Goal: Information Seeking & Learning: Learn about a topic

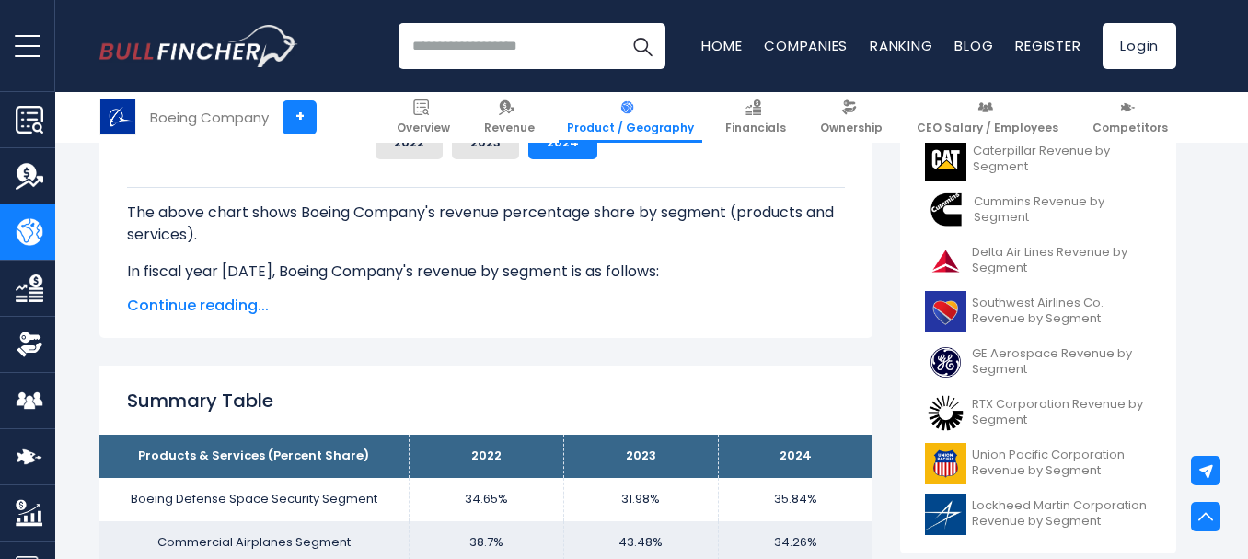
scroll to position [552, 0]
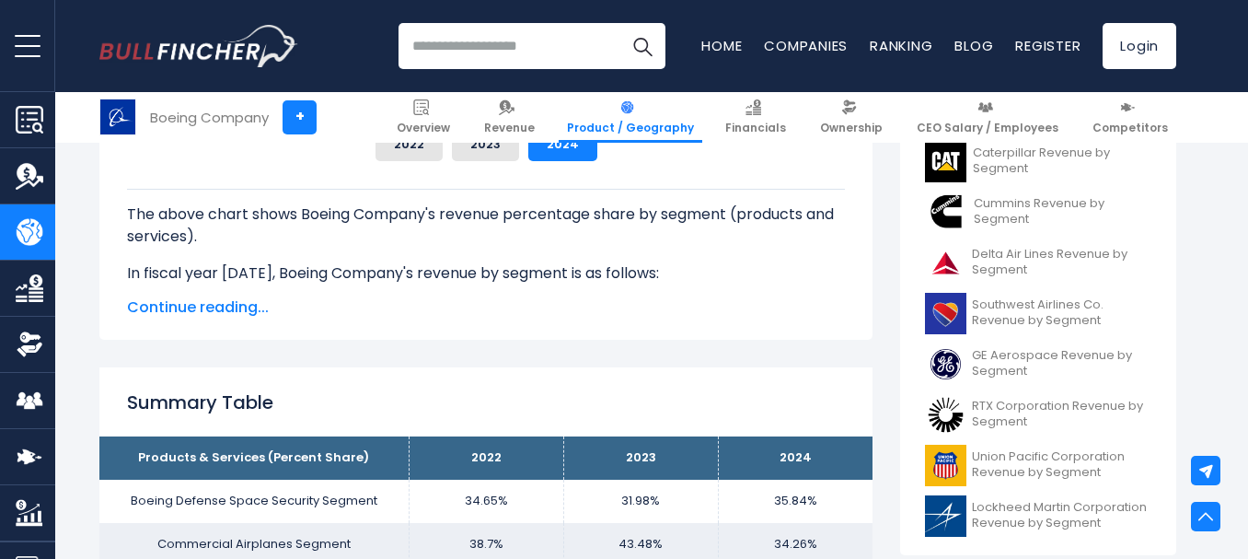
click at [160, 307] on span "Continue reading..." at bounding box center [486, 307] width 718 height 22
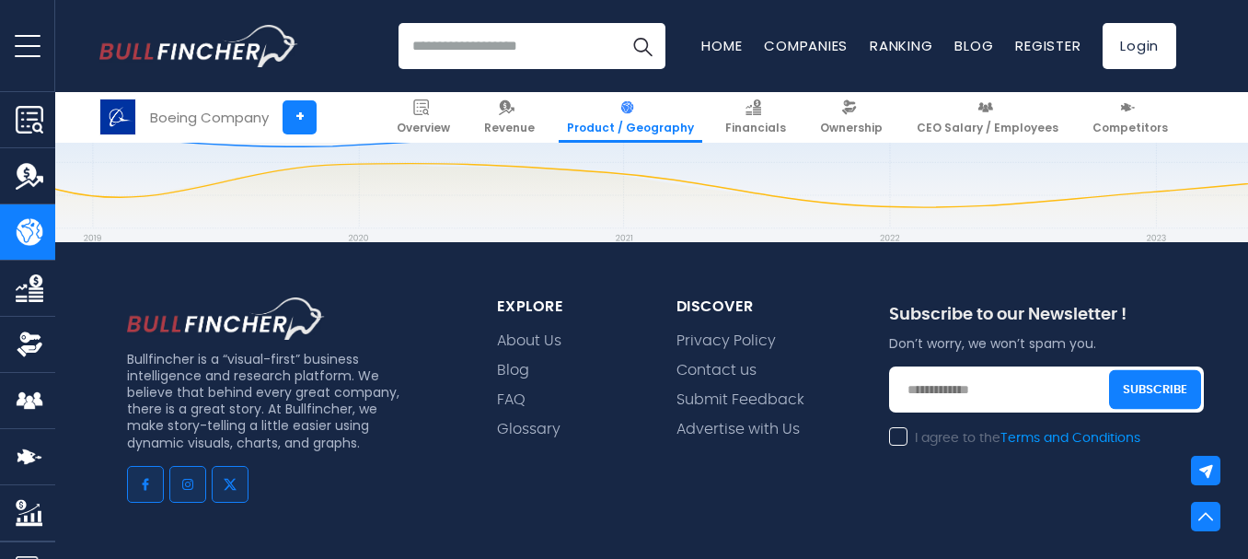
scroll to position [3130, 0]
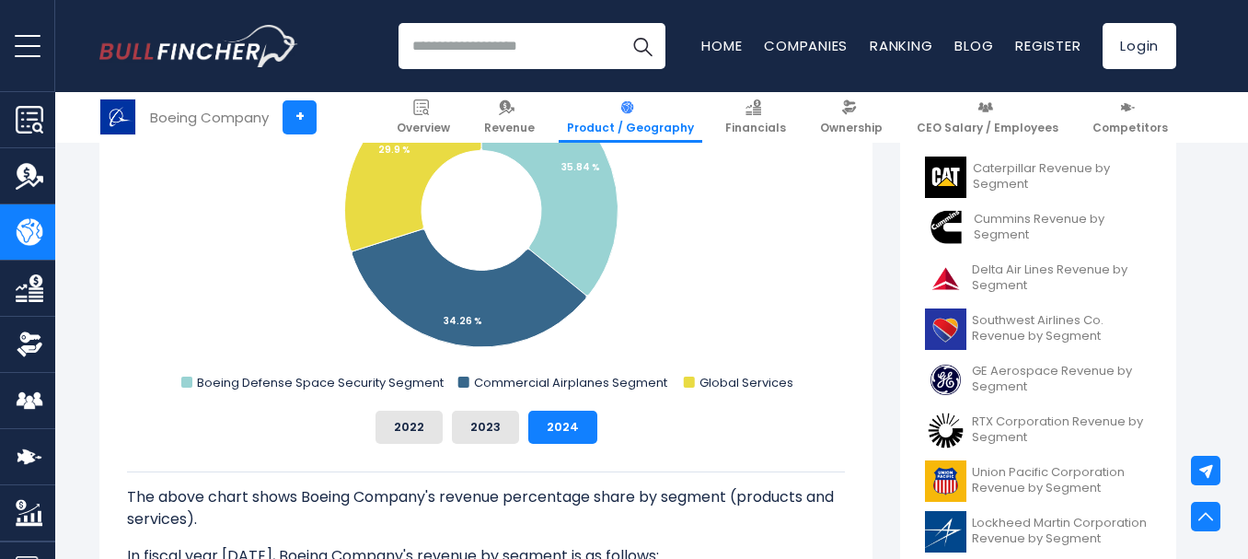
scroll to position [737, 0]
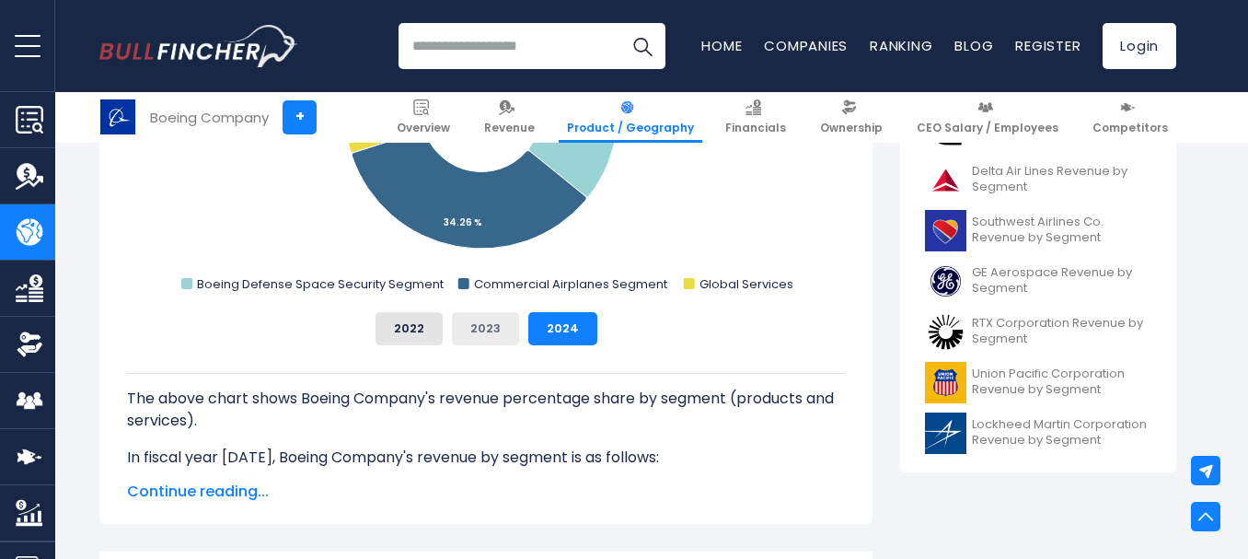
click at [482, 322] on button "2023" at bounding box center [485, 328] width 67 height 33
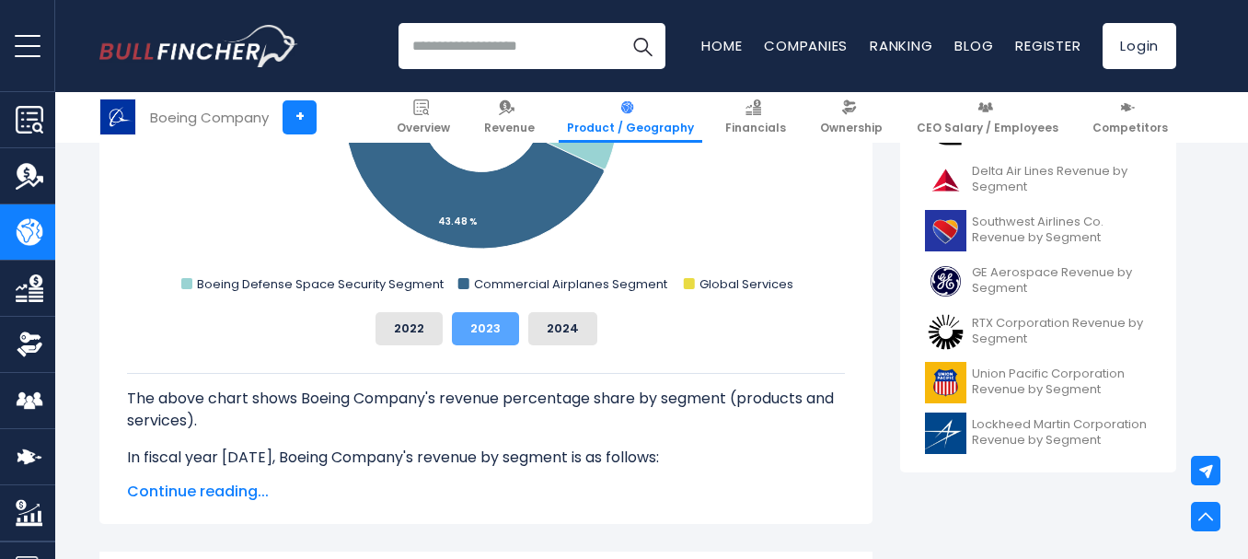
click at [481, 321] on button "2023" at bounding box center [485, 328] width 67 height 33
click at [216, 485] on span "Continue reading..." at bounding box center [486, 492] width 718 height 22
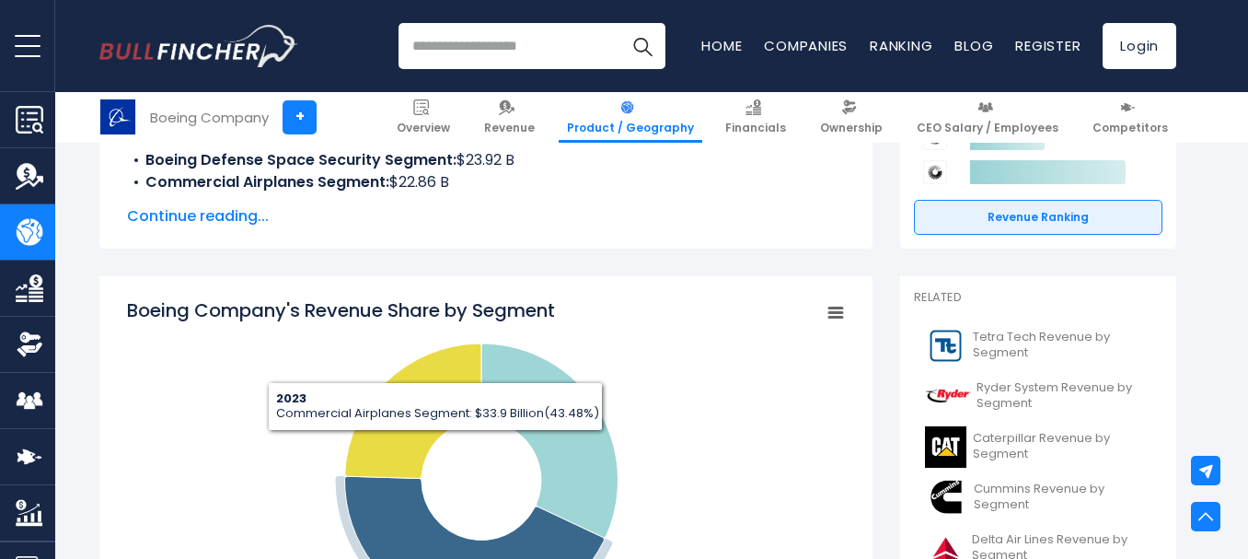
scroll to position [829, 0]
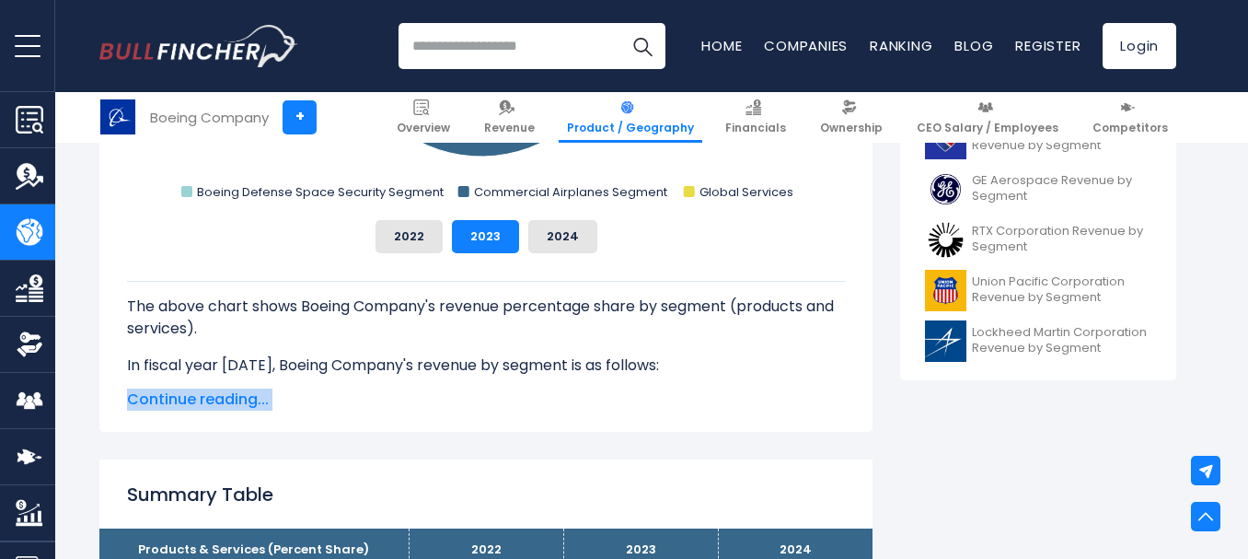
click at [205, 398] on span "Continue reading..." at bounding box center [486, 400] width 718 height 22
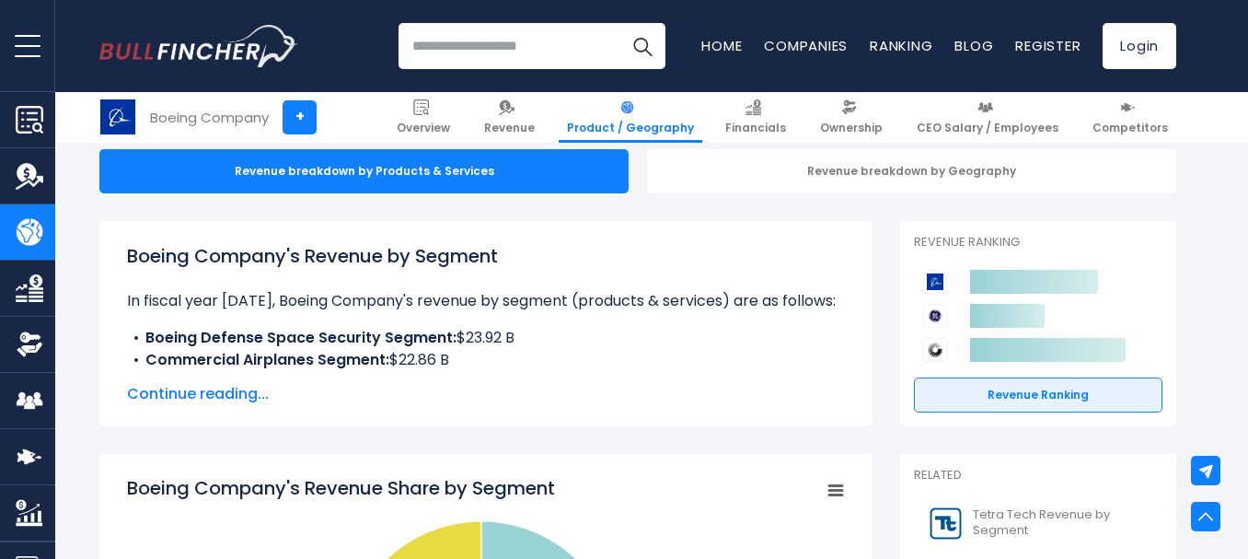
scroll to position [184, 0]
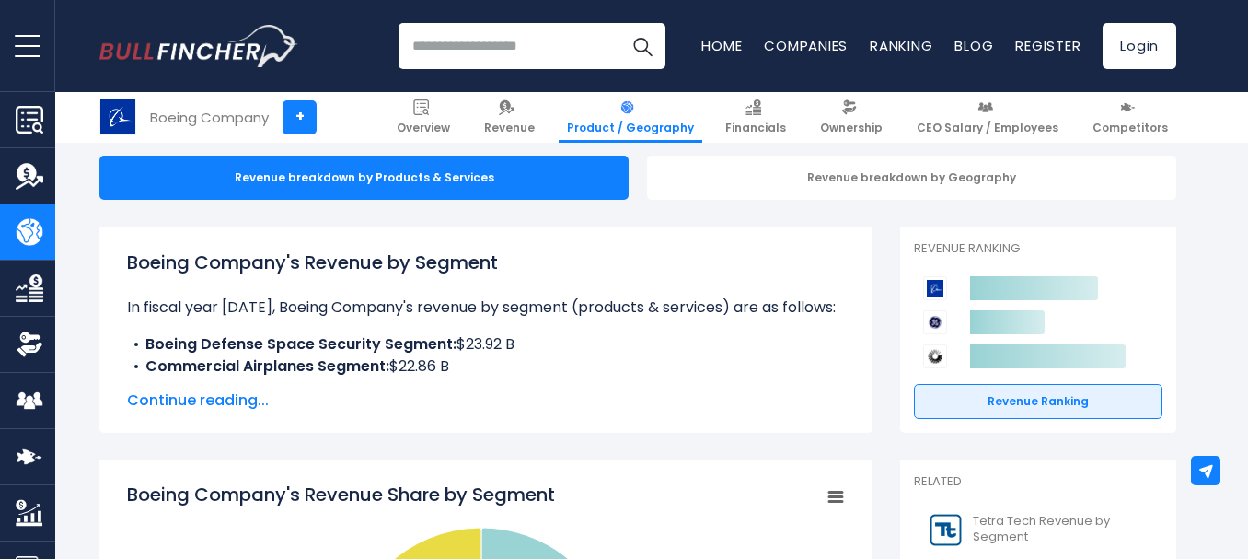
click at [224, 403] on span "Continue reading..." at bounding box center [486, 400] width 718 height 22
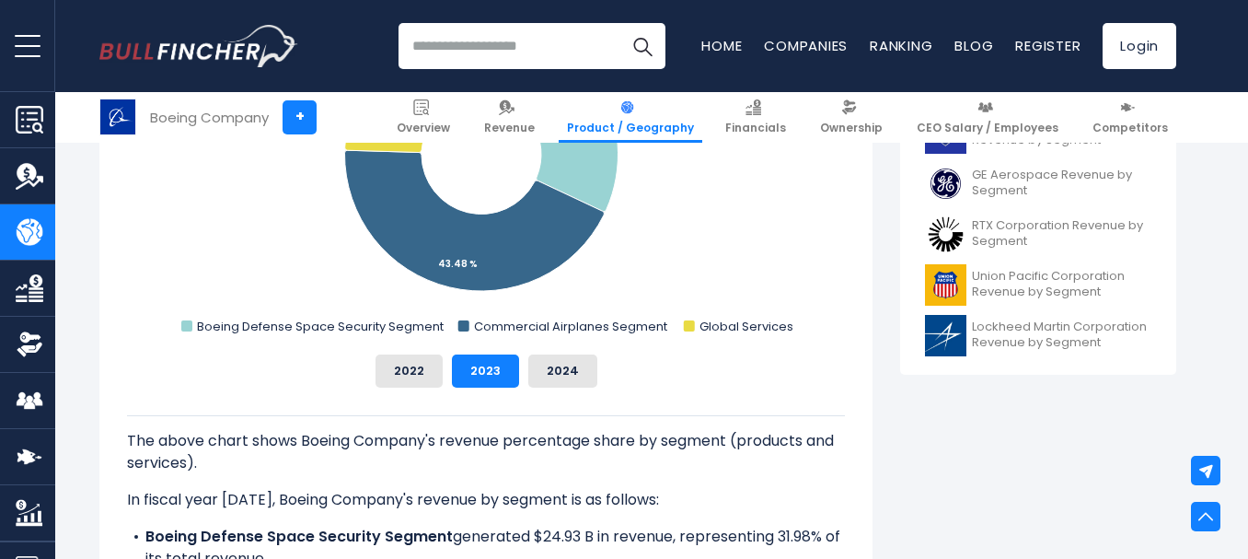
scroll to position [1013, 0]
